Goal: Task Accomplishment & Management: Manage account settings

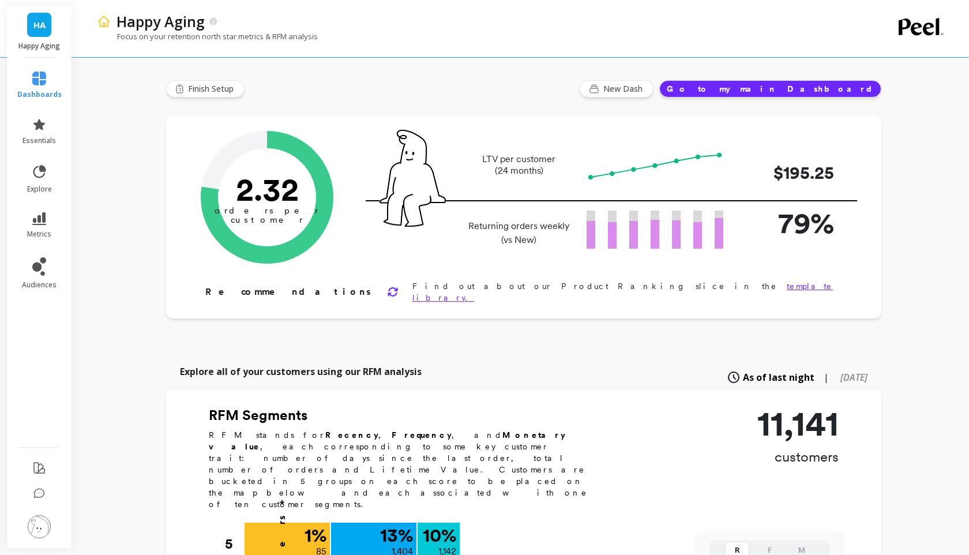
click at [34, 25] on span "HA" at bounding box center [39, 24] width 12 height 13
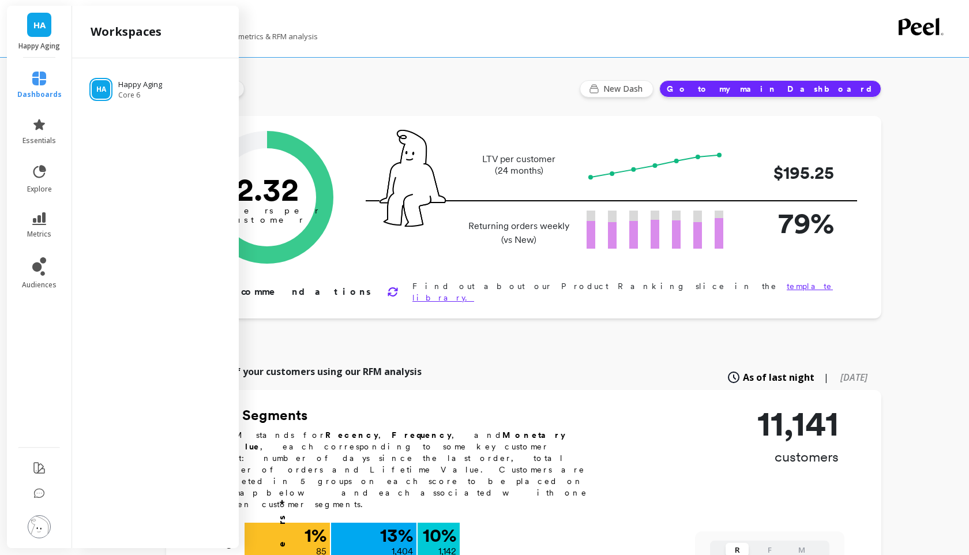
click at [40, 519] on img at bounding box center [39, 526] width 23 height 23
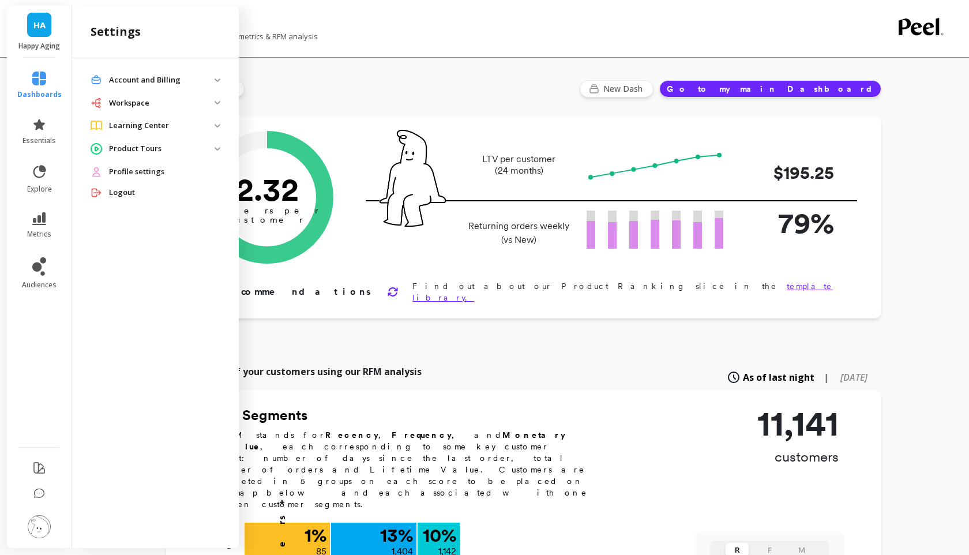
click at [153, 170] on span "Profile settings" at bounding box center [136, 172] width 55 height 12
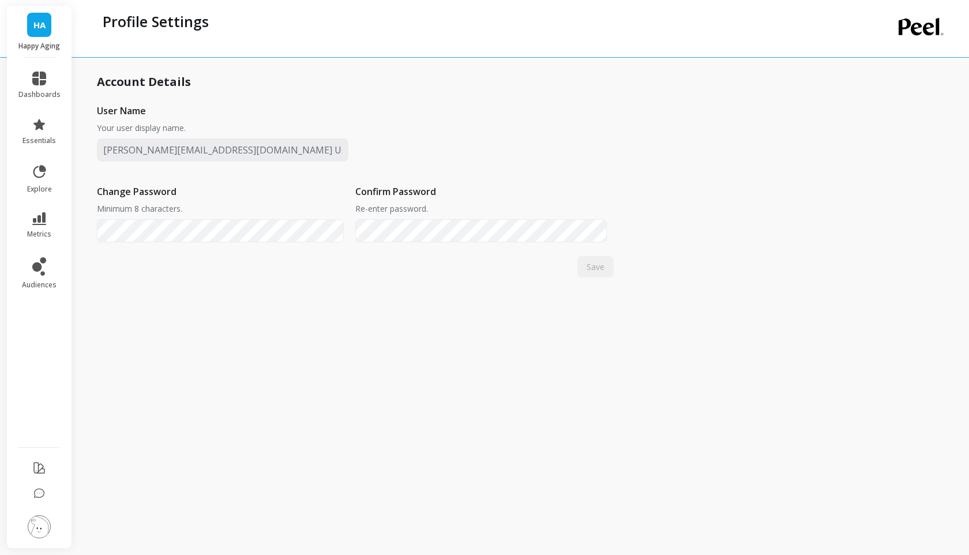
click at [48, 463] on li at bounding box center [39, 468] width 65 height 27
click at [39, 465] on icon at bounding box center [39, 468] width 14 height 14
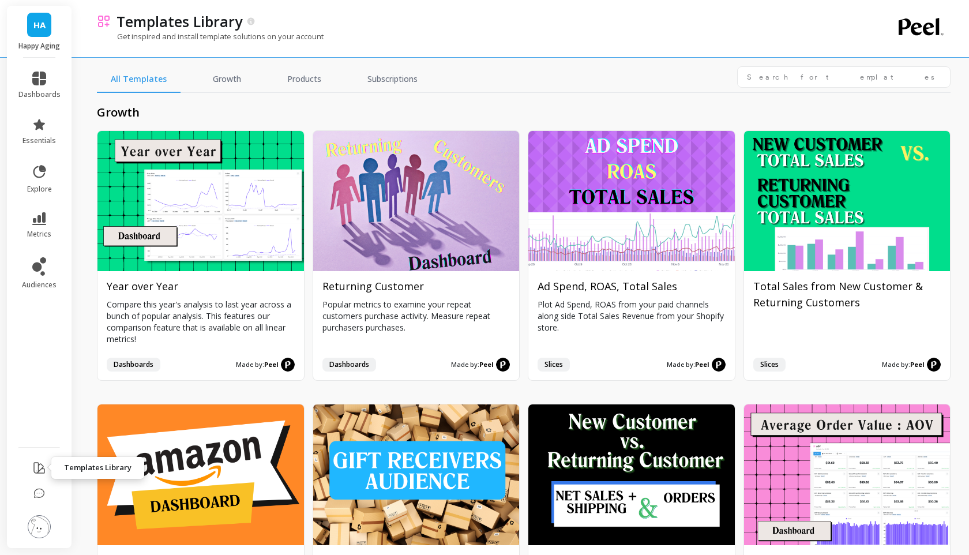
click at [39, 464] on icon at bounding box center [39, 468] width 10 height 10
click at [40, 533] on img at bounding box center [39, 526] width 23 height 23
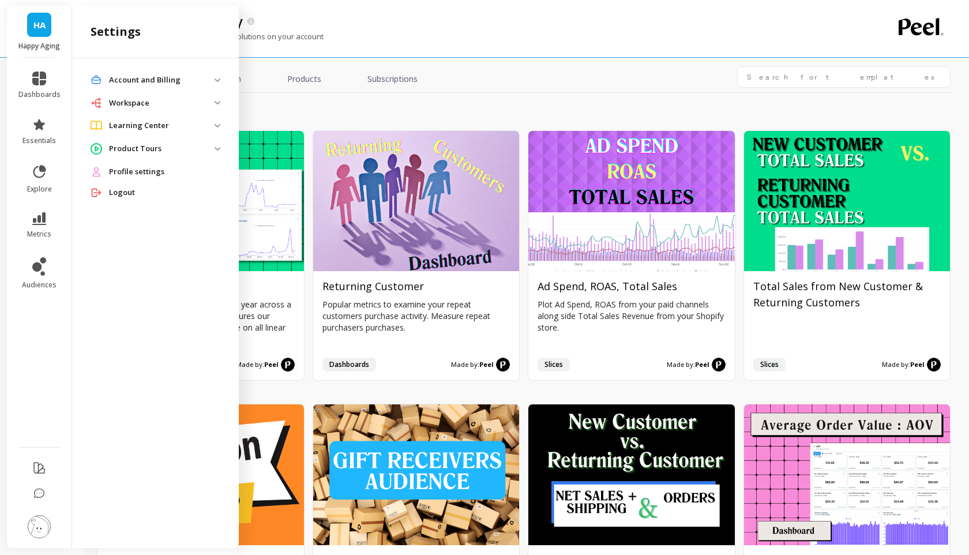
click at [156, 75] on p "Account and Billing" at bounding box center [162, 80] width 106 height 12
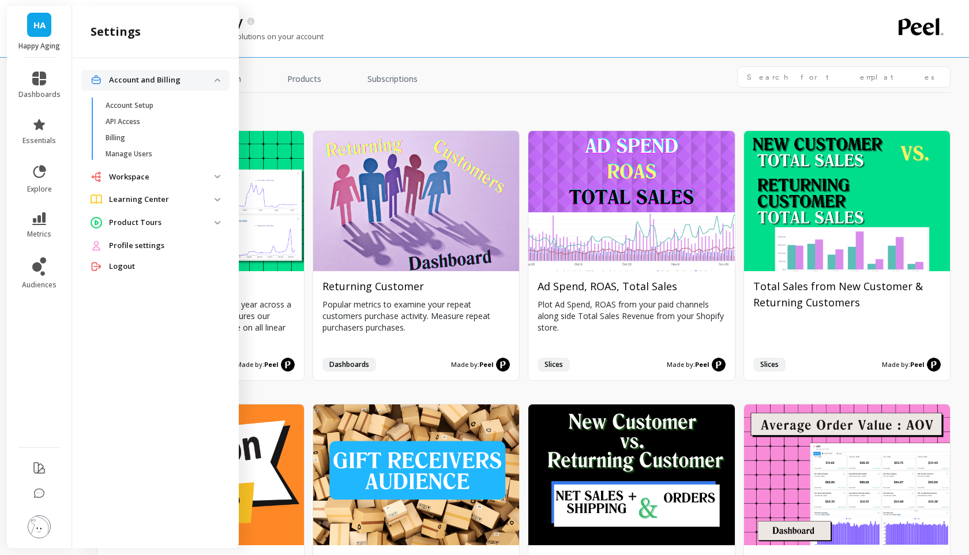
click at [181, 178] on p "Workspace" at bounding box center [162, 177] width 106 height 12
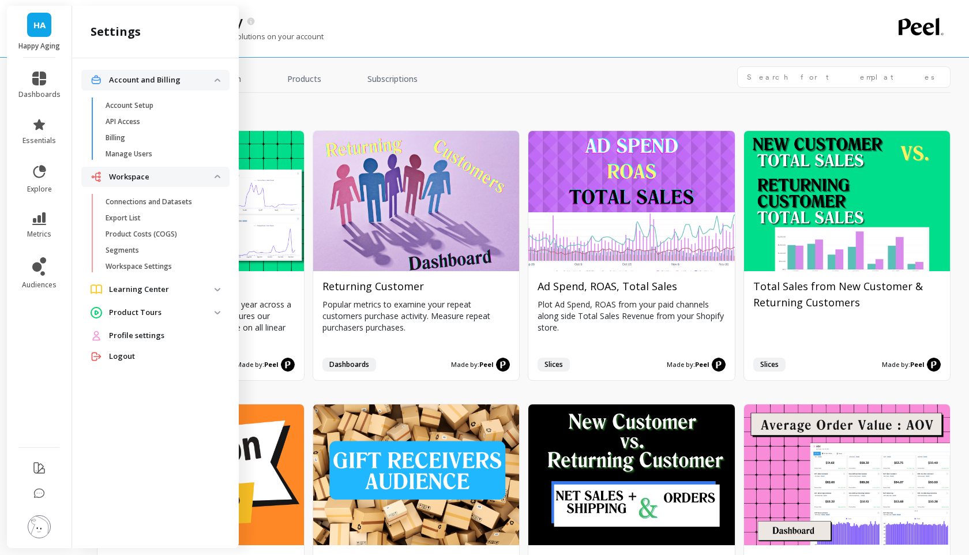
click at [179, 284] on p "Learning Center" at bounding box center [162, 290] width 106 height 12
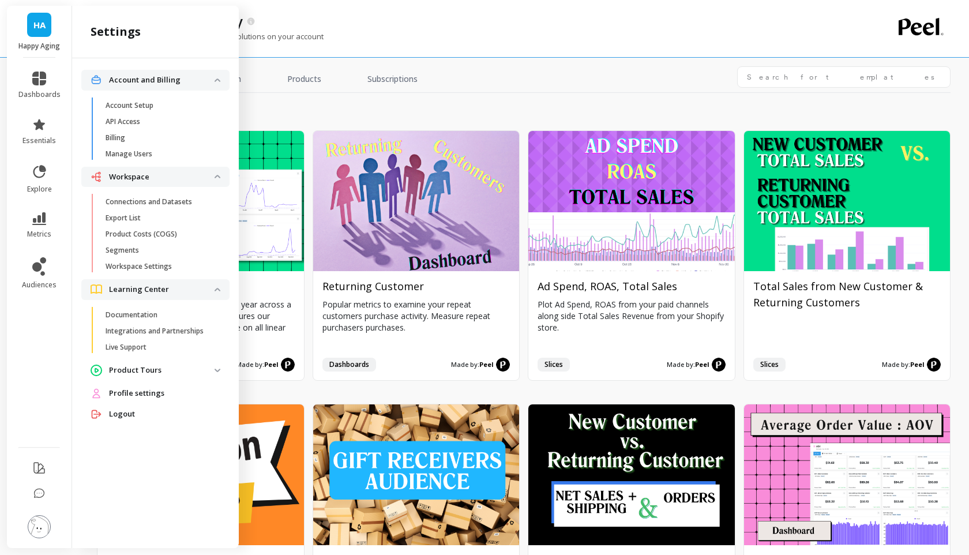
click at [153, 395] on span "Profile settings" at bounding box center [136, 394] width 55 height 12
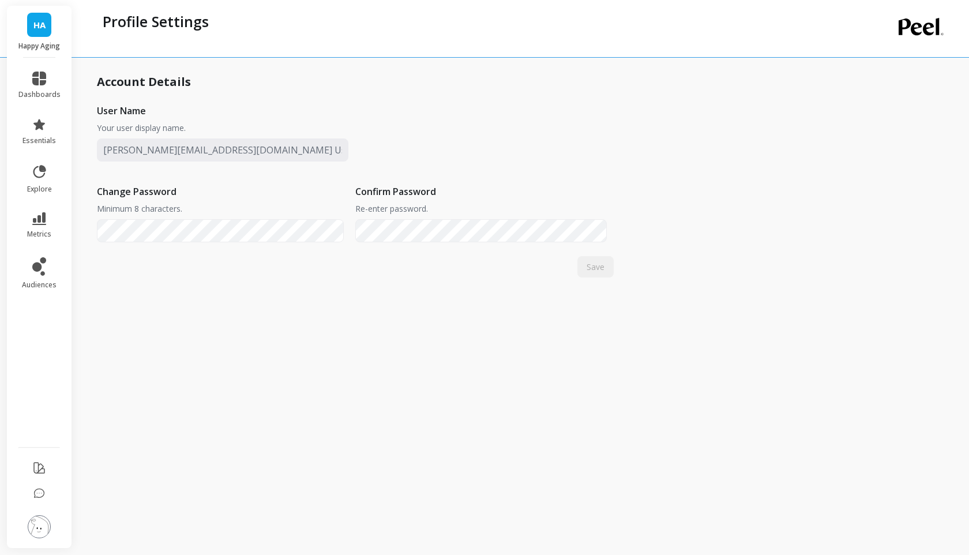
click at [35, 27] on span "HA" at bounding box center [39, 24] width 12 height 13
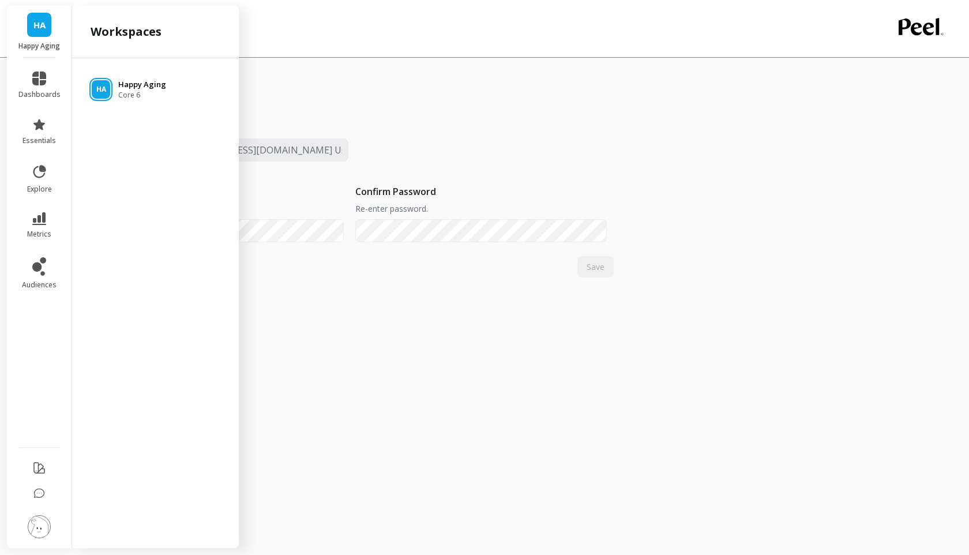
click at [123, 86] on p "Happy Aging" at bounding box center [142, 85] width 48 height 12
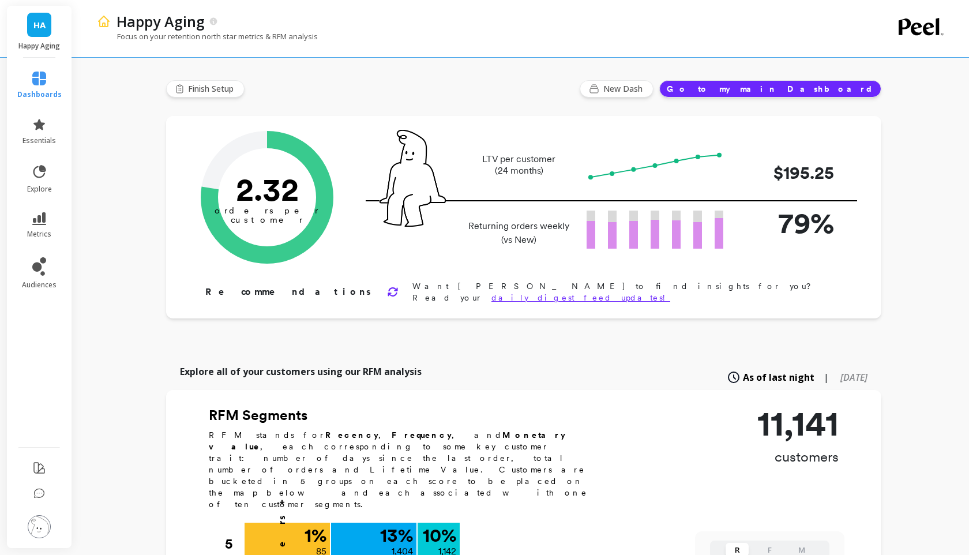
click at [40, 516] on img at bounding box center [39, 526] width 23 height 23
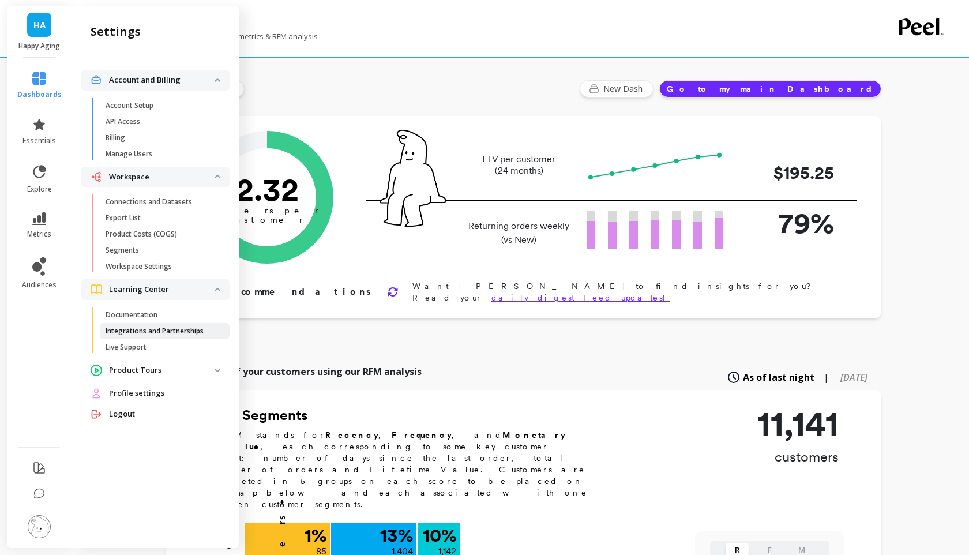
click at [151, 335] on link "Integrations and Partnerships" at bounding box center [165, 331] width 130 height 16
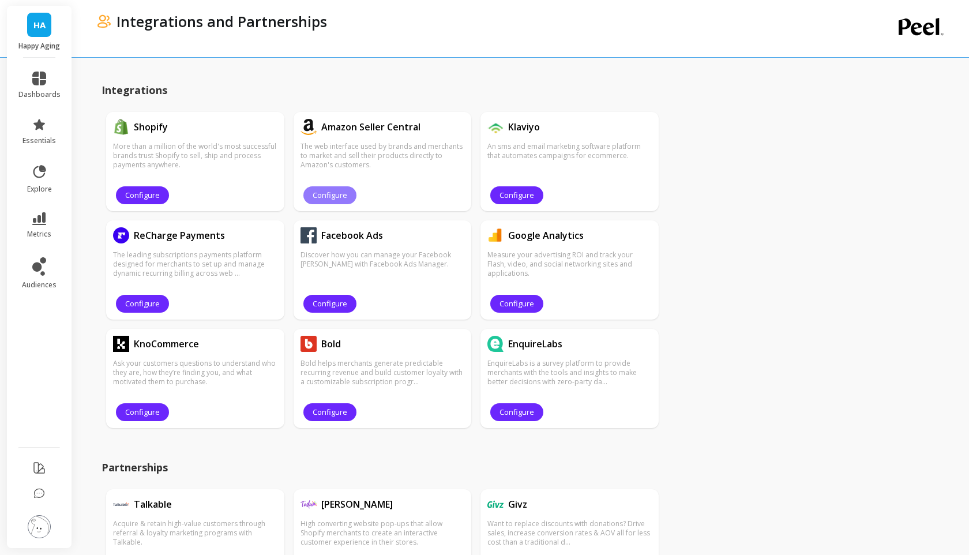
click at [328, 193] on span "Configure" at bounding box center [330, 195] width 35 height 11
click at [350, 196] on button "Configure" at bounding box center [330, 195] width 53 height 18
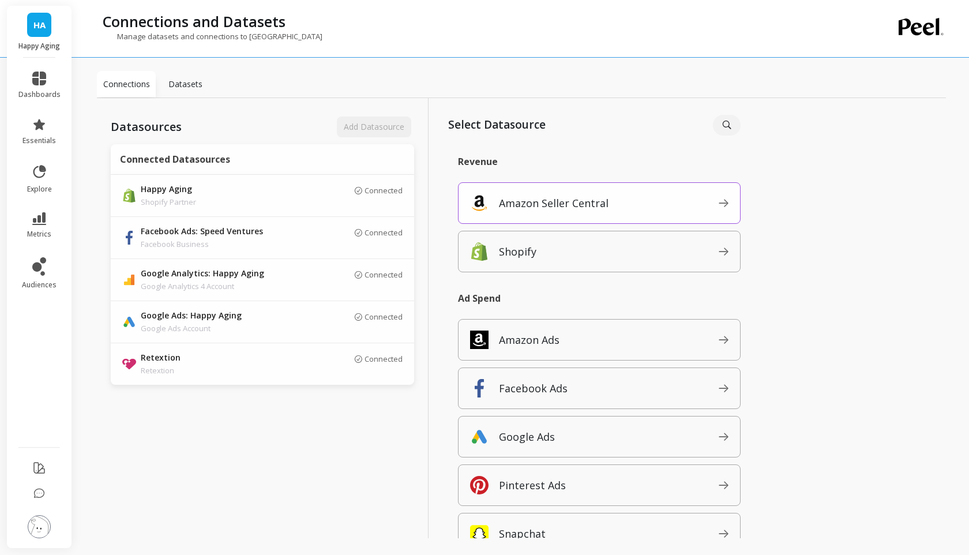
click at [505, 193] on div "Amazon Seller Central" at bounding box center [599, 203] width 283 height 42
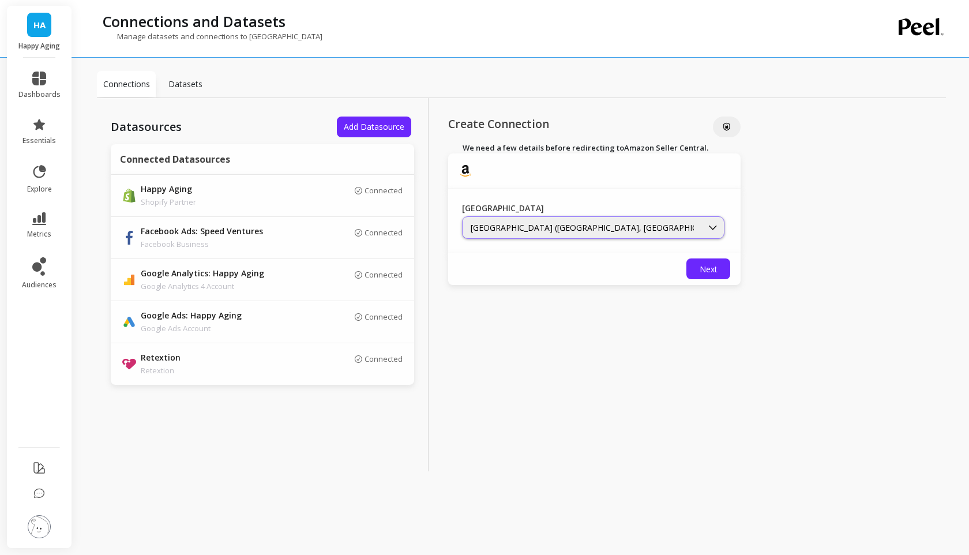
click at [560, 218] on div "North America (Canada, US, Mexico, and Brazil marketplaces)" at bounding box center [593, 227] width 263 height 23
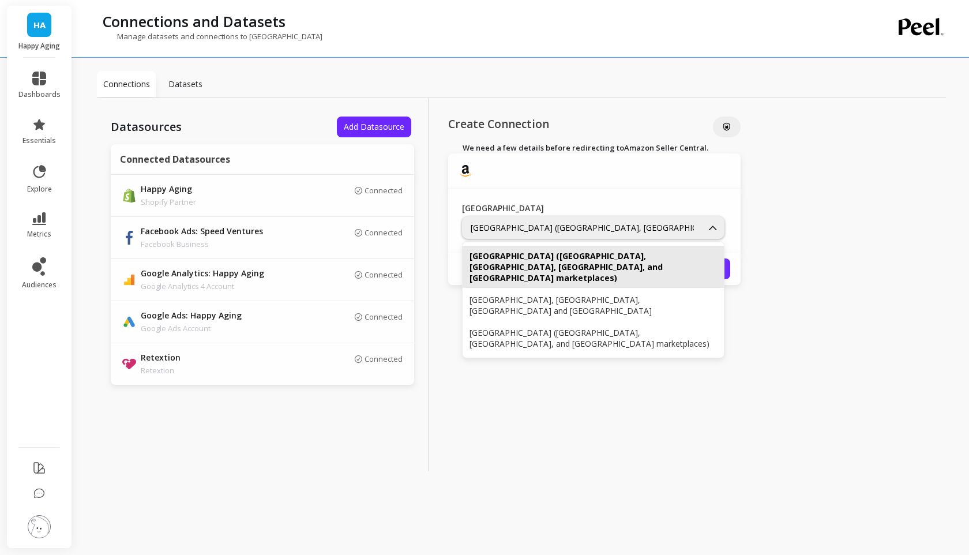
click at [778, 235] on div "Datasources Add Datasource Connected Datasources Happy Aging Shopify Partner Co…" at bounding box center [521, 284] width 849 height 373
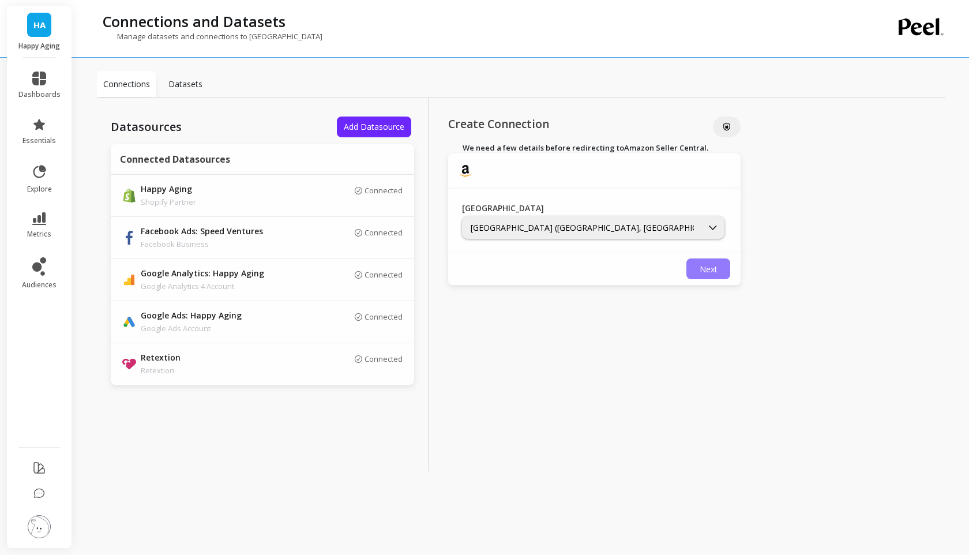
click at [691, 267] on button "Next" at bounding box center [709, 269] width 44 height 21
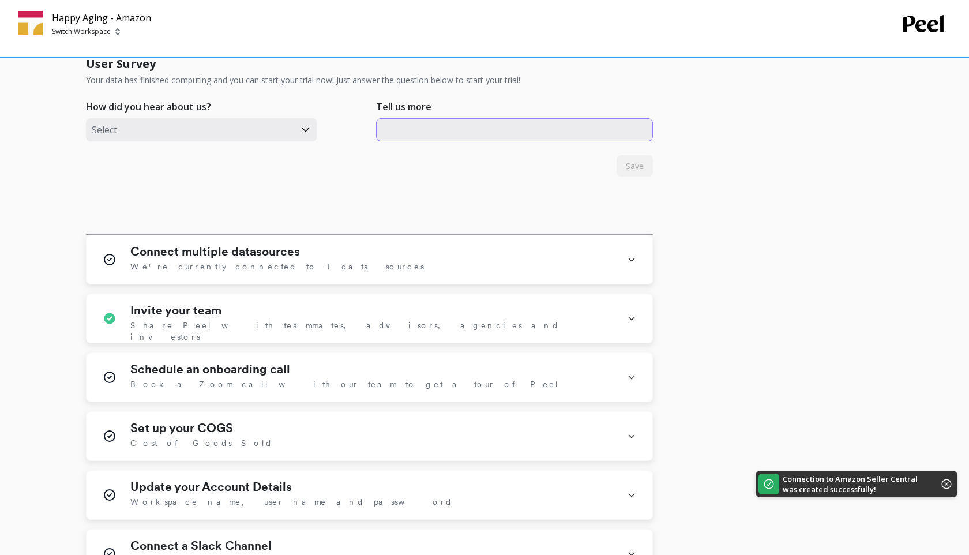
scroll to position [533, 0]
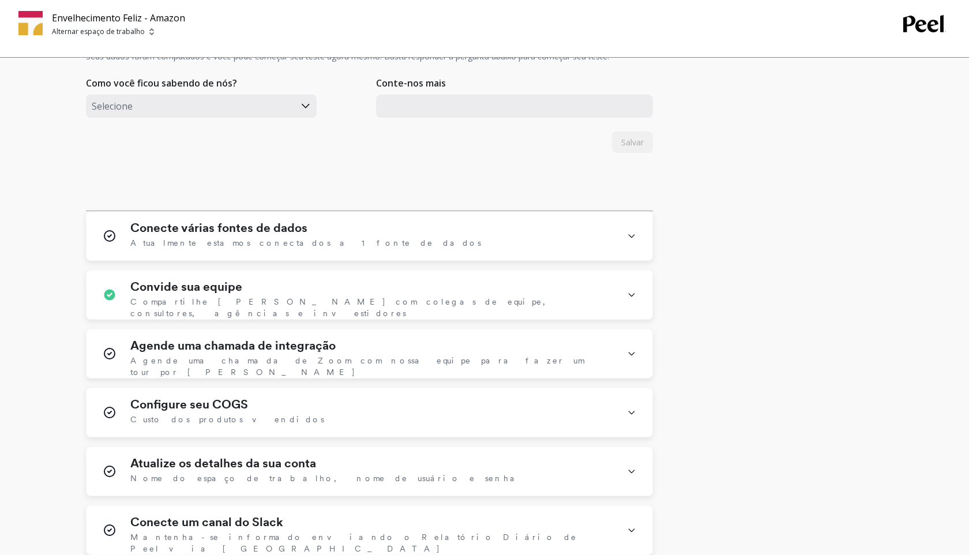
click at [783, 323] on div "Estamos carregando seus dados, mas coisas boas levam tempo Download inicial Con…" at bounding box center [482, 63] width 793 height 985
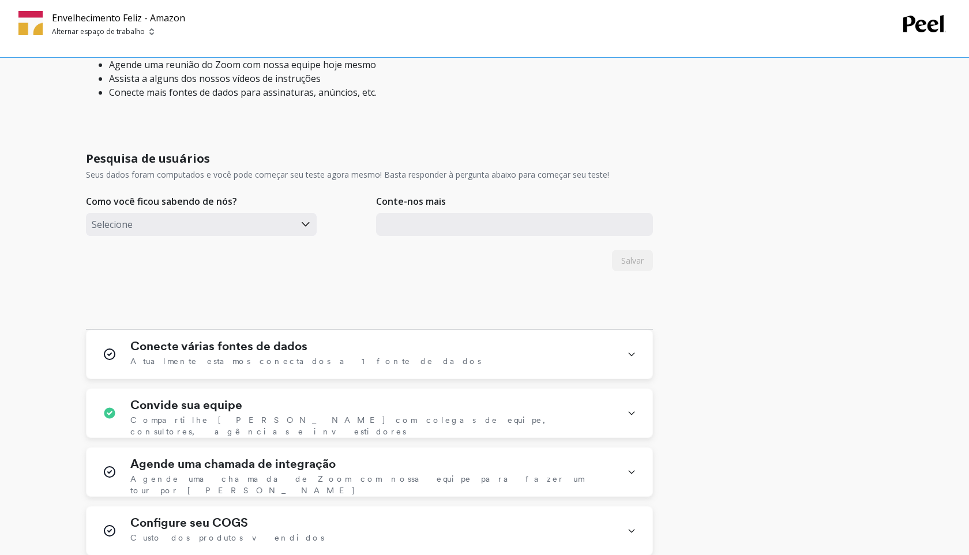
scroll to position [457, 0]
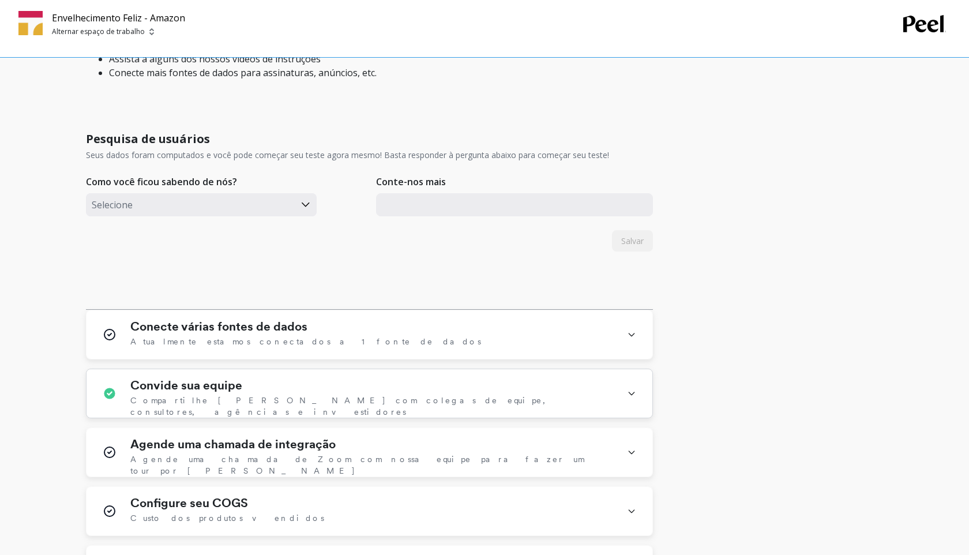
click at [424, 409] on div "Convide sua equipe Compartilhe [PERSON_NAME] com colegas de equipe, consultores…" at bounding box center [371, 394] width 483 height 30
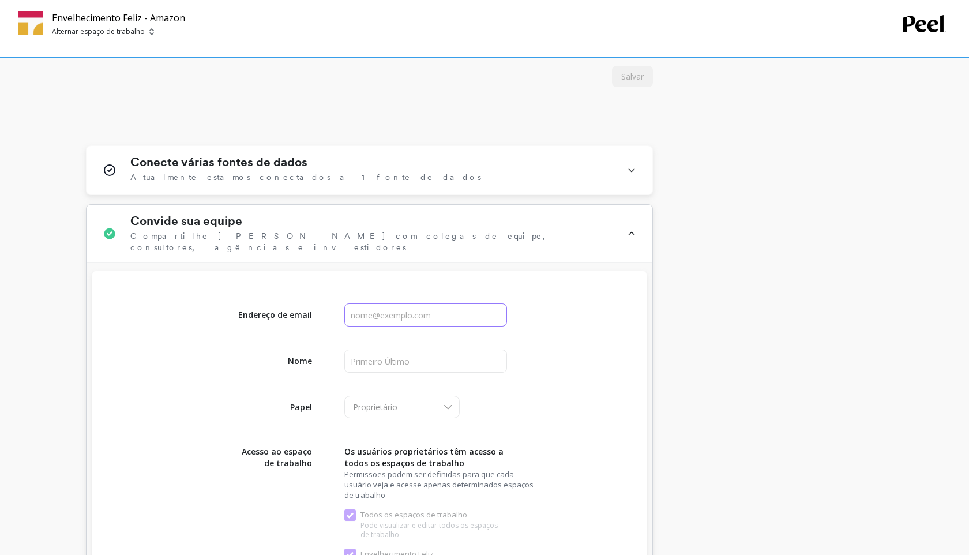
scroll to position [678, 0]
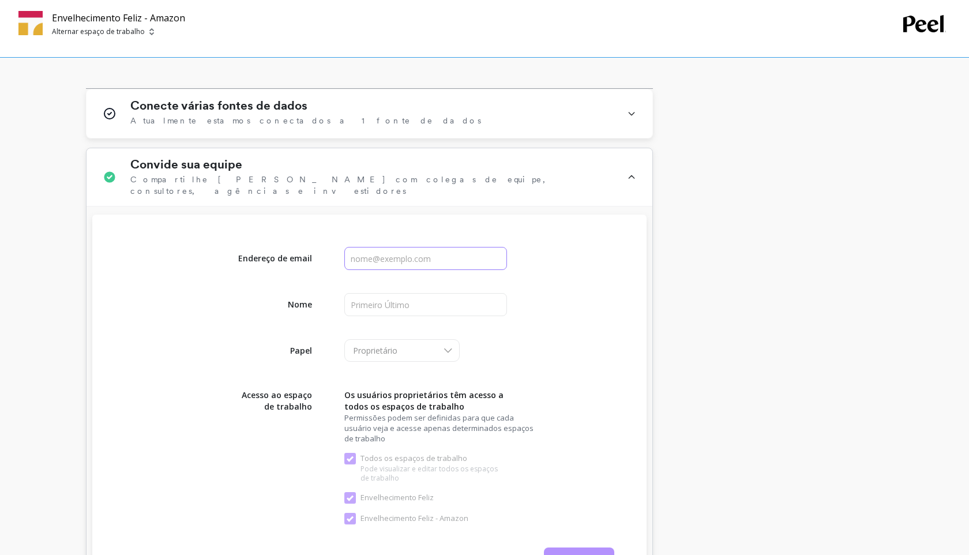
click at [402, 270] on input "input" at bounding box center [426, 258] width 163 height 23
type input "e@[DOMAIN_NAME]"
type input "[PERSON_NAME]"
click at [395, 362] on div "Proprietário" at bounding box center [402, 350] width 115 height 23
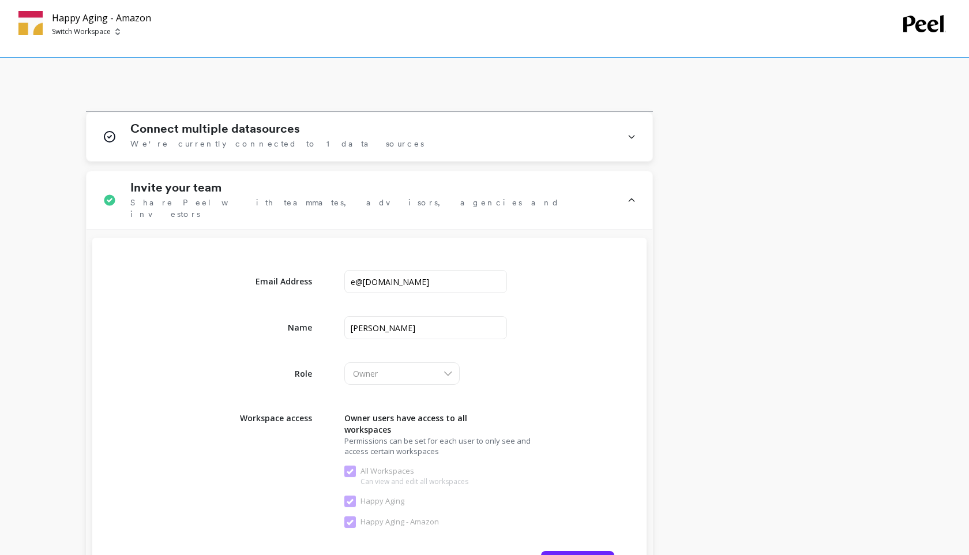
click at [669, 235] on div "We’re loading your data, but good things take time Initial download Completed C…" at bounding box center [482, 322] width 793 height 1702
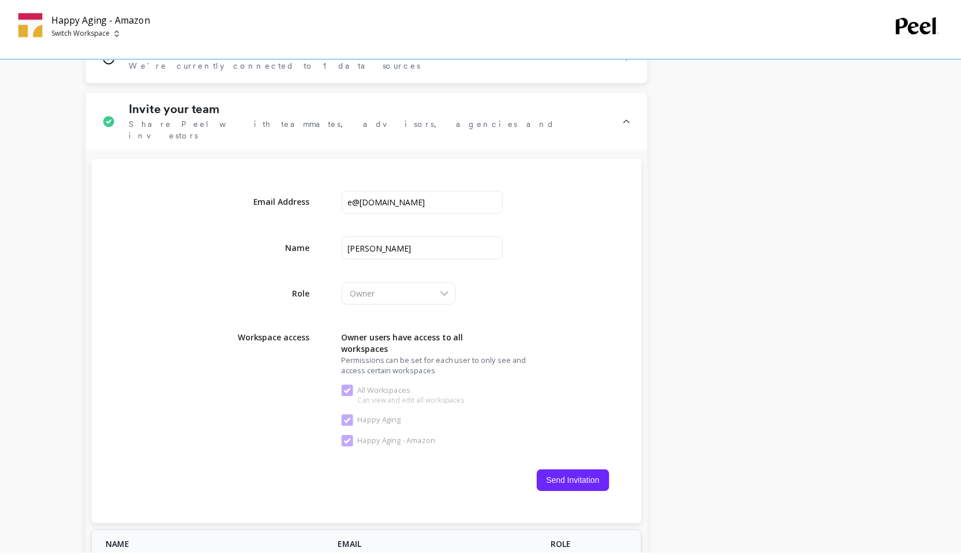
scroll to position [870, 0]
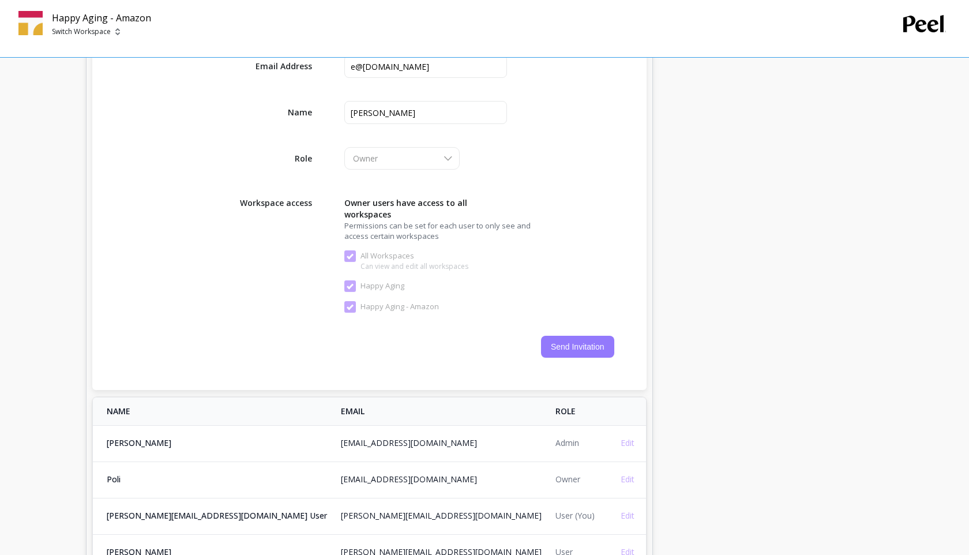
click at [569, 343] on button "Send Invitation" at bounding box center [577, 347] width 73 height 22
checkbox Workspaces "false"
checkbox Aging "false"
checkbox Amazon "false"
checkbox Workspaces "true"
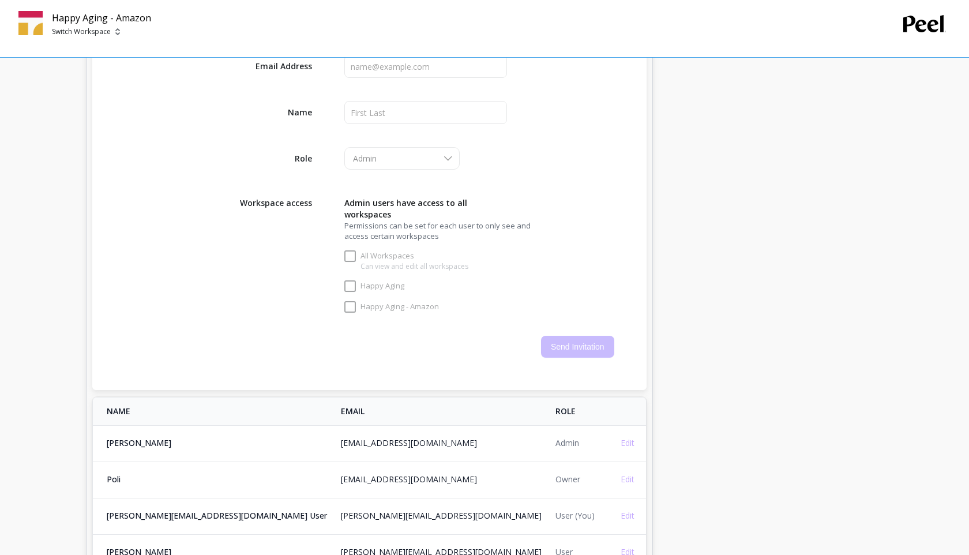
checkbox Aging "true"
checkbox Amazon "true"
